Goal: Information Seeking & Learning: Learn about a topic

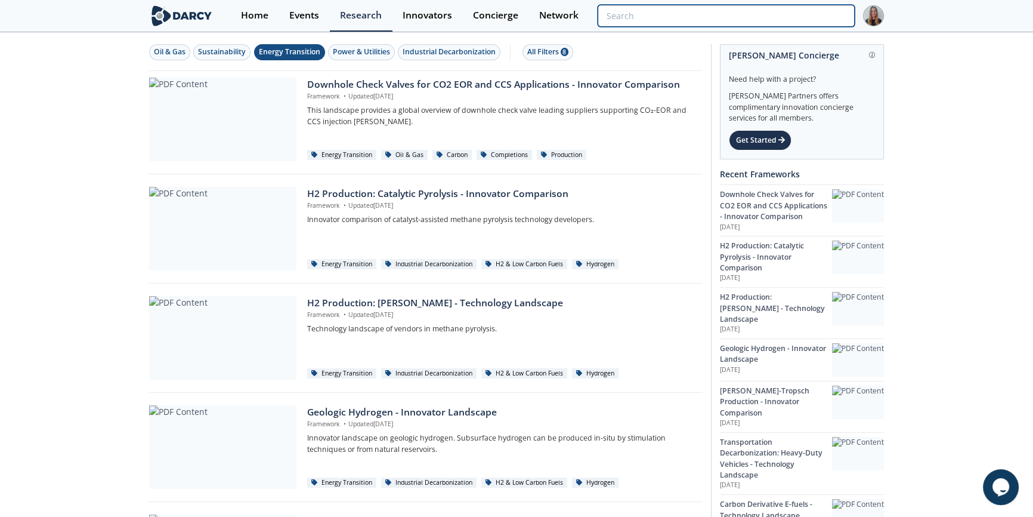
click at [825, 11] on input "search" at bounding box center [726, 16] width 257 height 22
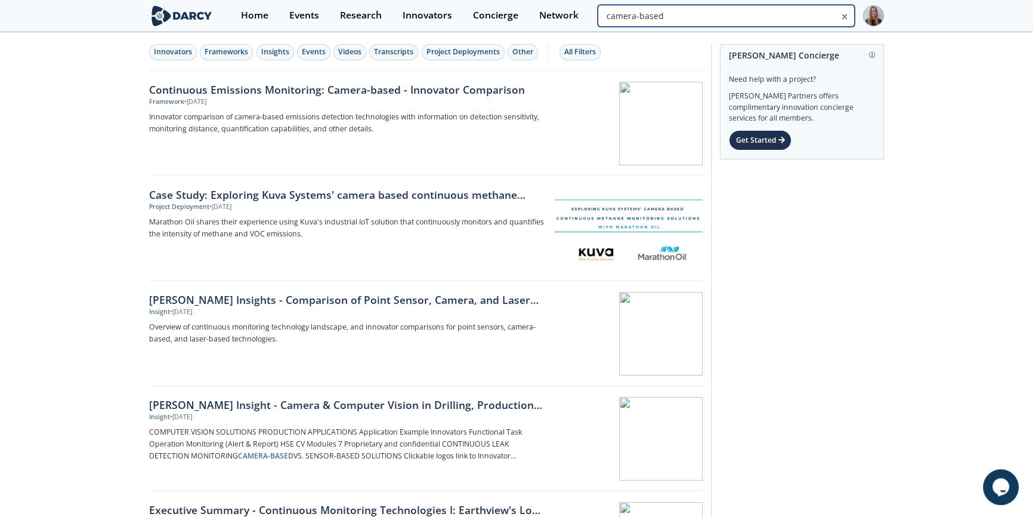
click at [781, 17] on input "camera-based" at bounding box center [726, 16] width 257 height 22
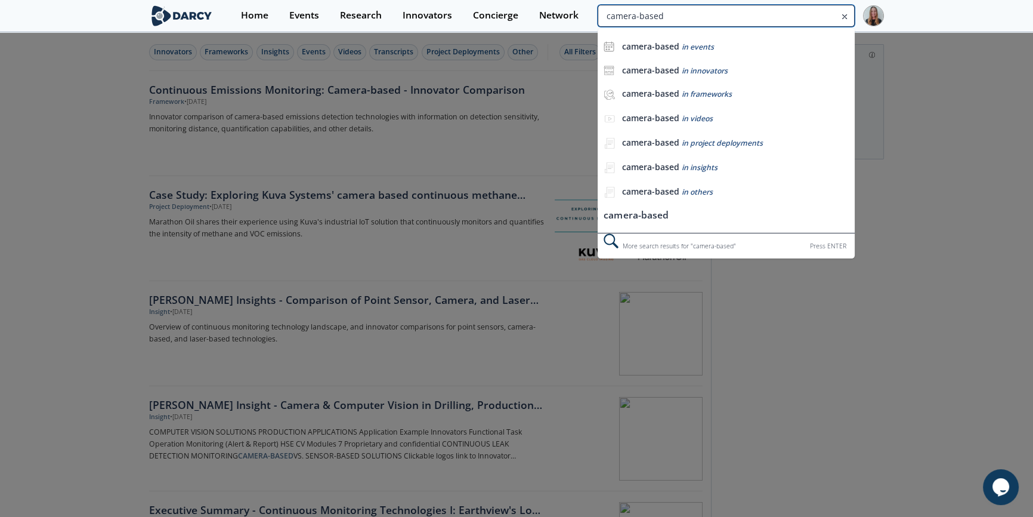
click at [781, 17] on input "camera-based" at bounding box center [726, 16] width 257 height 22
type input "handheld"
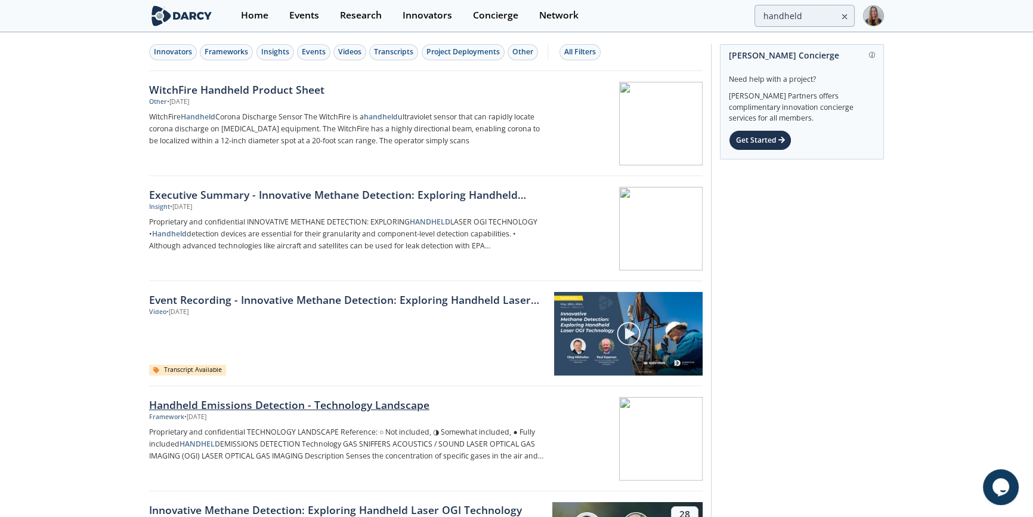
click at [378, 401] on div "Handheld Emissions Detection - Technology Landscape" at bounding box center [346, 405] width 395 height 16
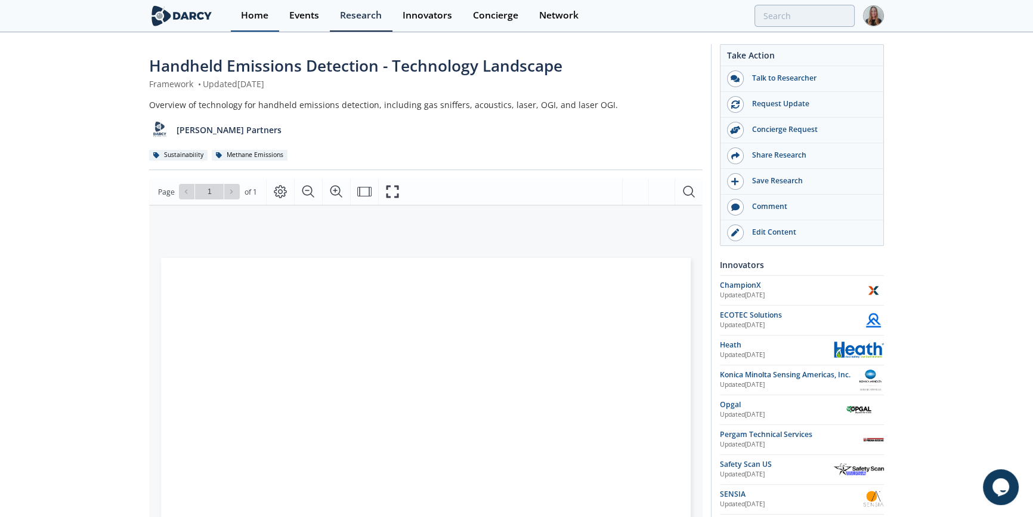
click at [271, 21] on link "Home" at bounding box center [255, 16] width 48 height 32
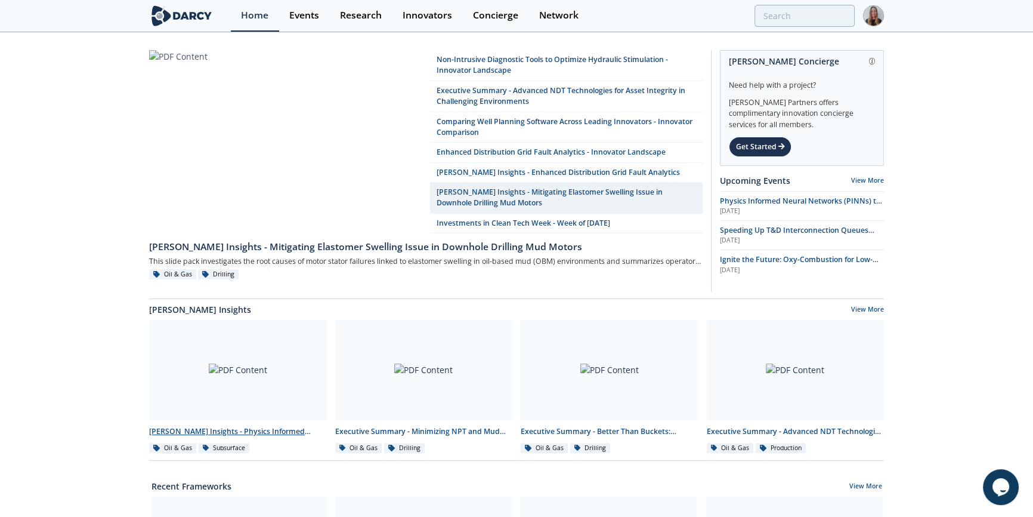
click at [248, 352] on div at bounding box center [238, 370] width 178 height 100
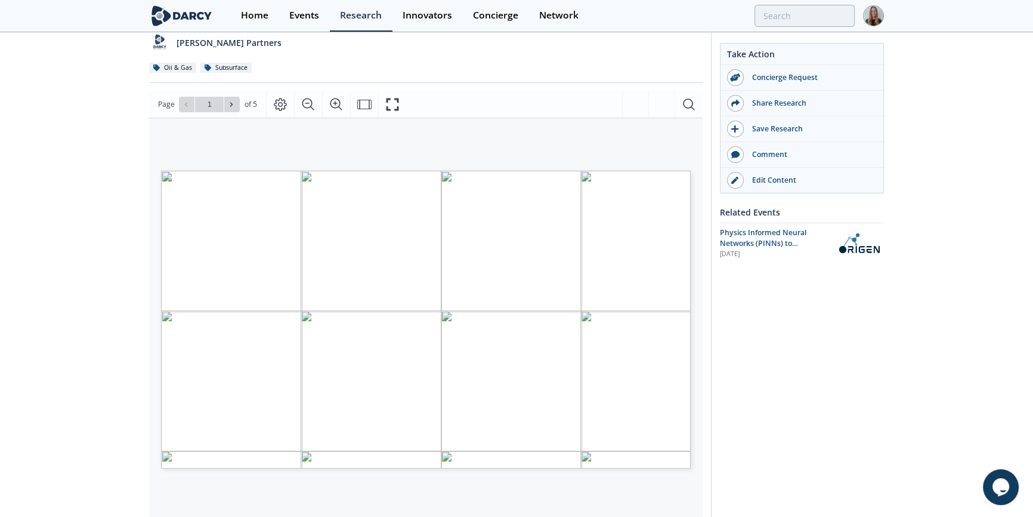
scroll to position [144, 0]
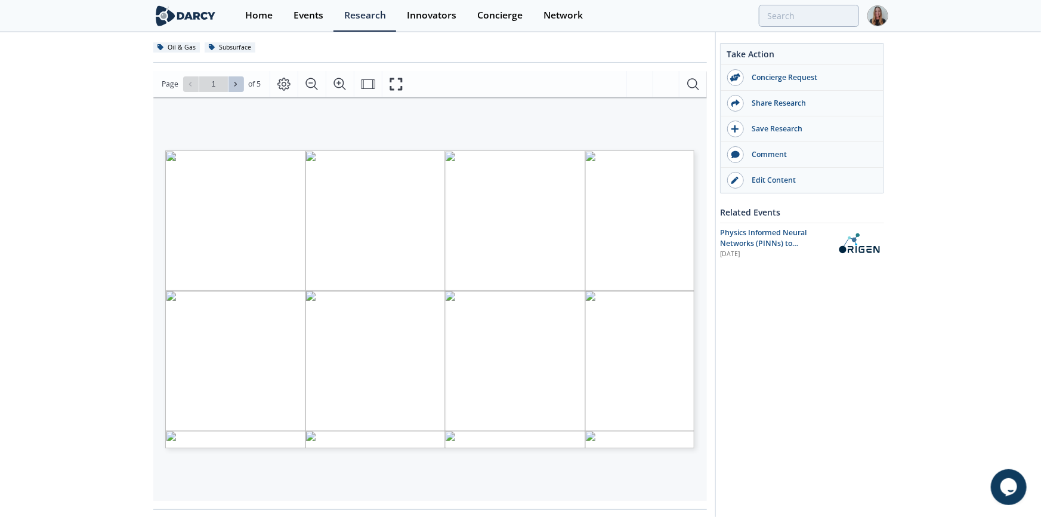
click at [233, 85] on icon at bounding box center [235, 84] width 7 height 7
click at [233, 86] on icon at bounding box center [235, 84] width 7 height 7
type input "5"
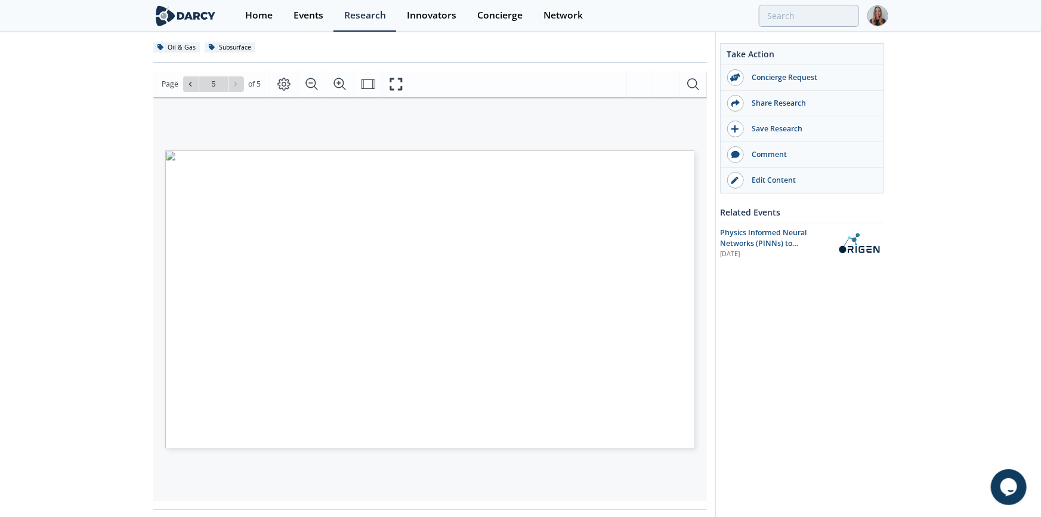
click at [234, 85] on div "Go to Page 5" at bounding box center [213, 84] width 61 height 16
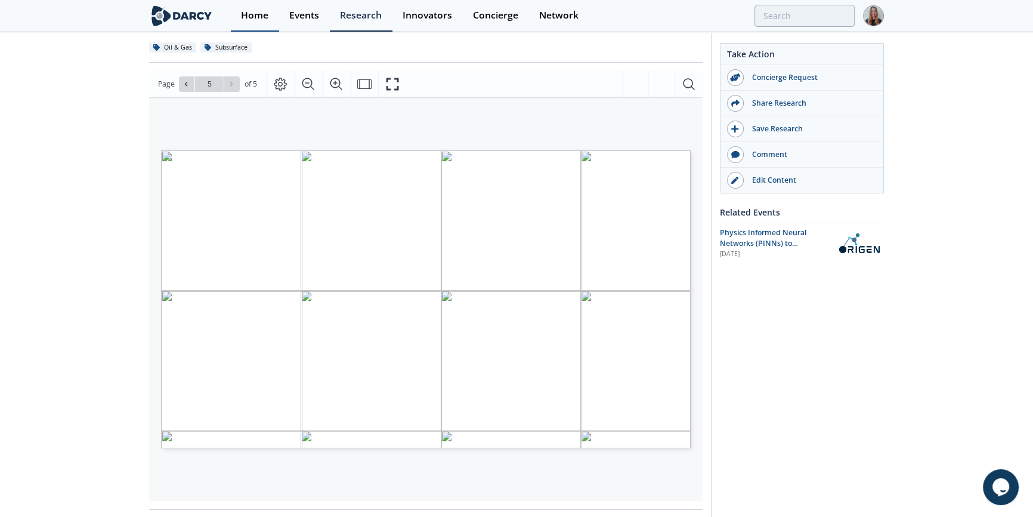
click at [255, 11] on div "Home" at bounding box center [254, 16] width 27 height 10
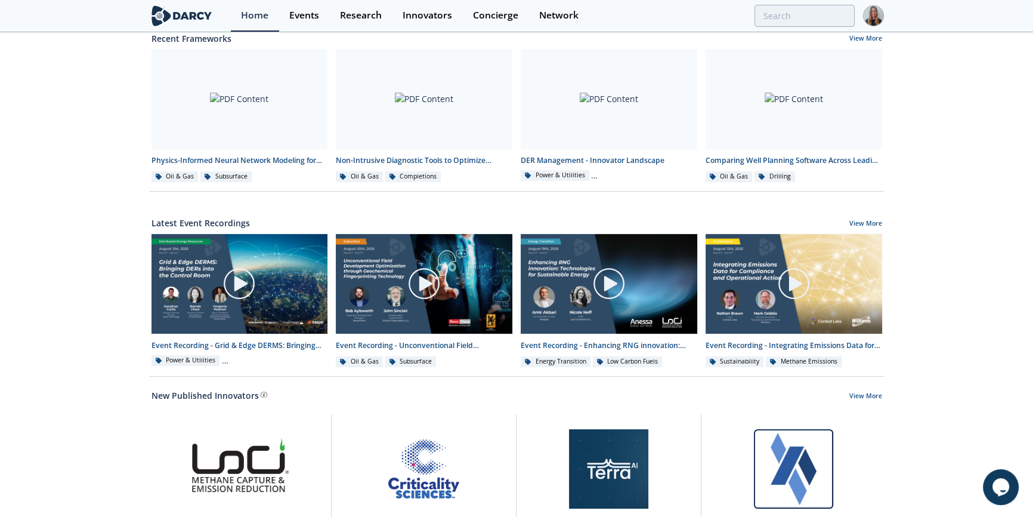
scroll to position [564, 0]
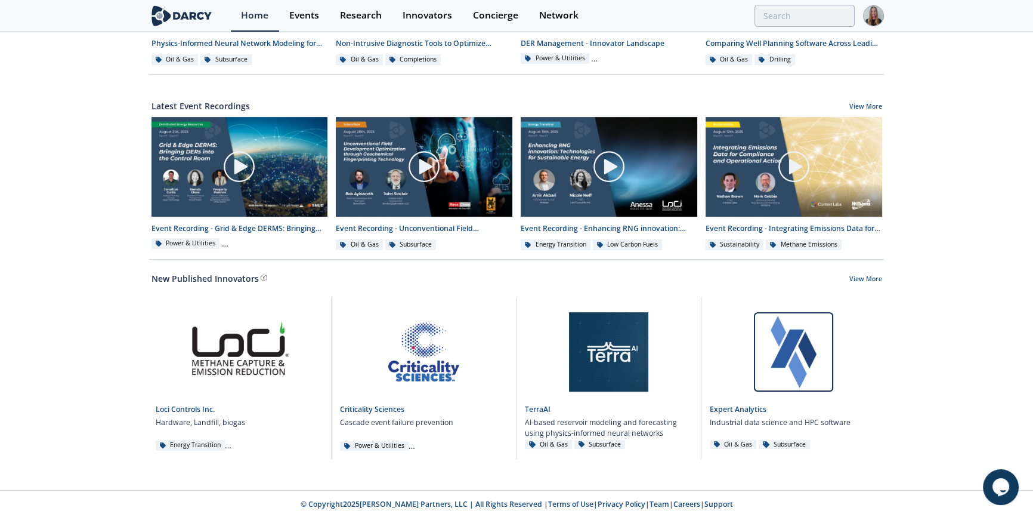
click at [203, 18] on img at bounding box center [181, 15] width 65 height 21
click at [316, 30] on link "Events" at bounding box center [304, 16] width 51 height 32
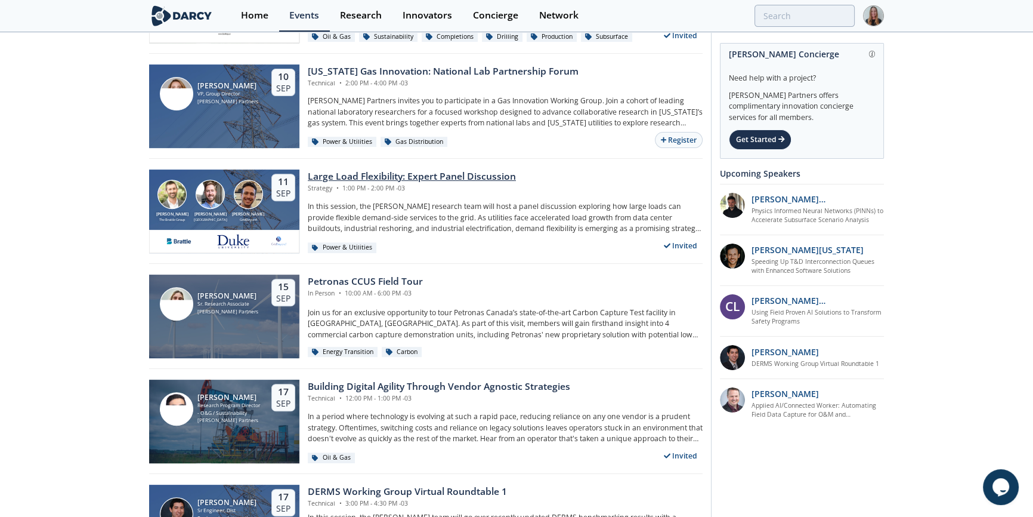
scroll to position [271, 0]
